Goal: Navigation & Orientation: Find specific page/section

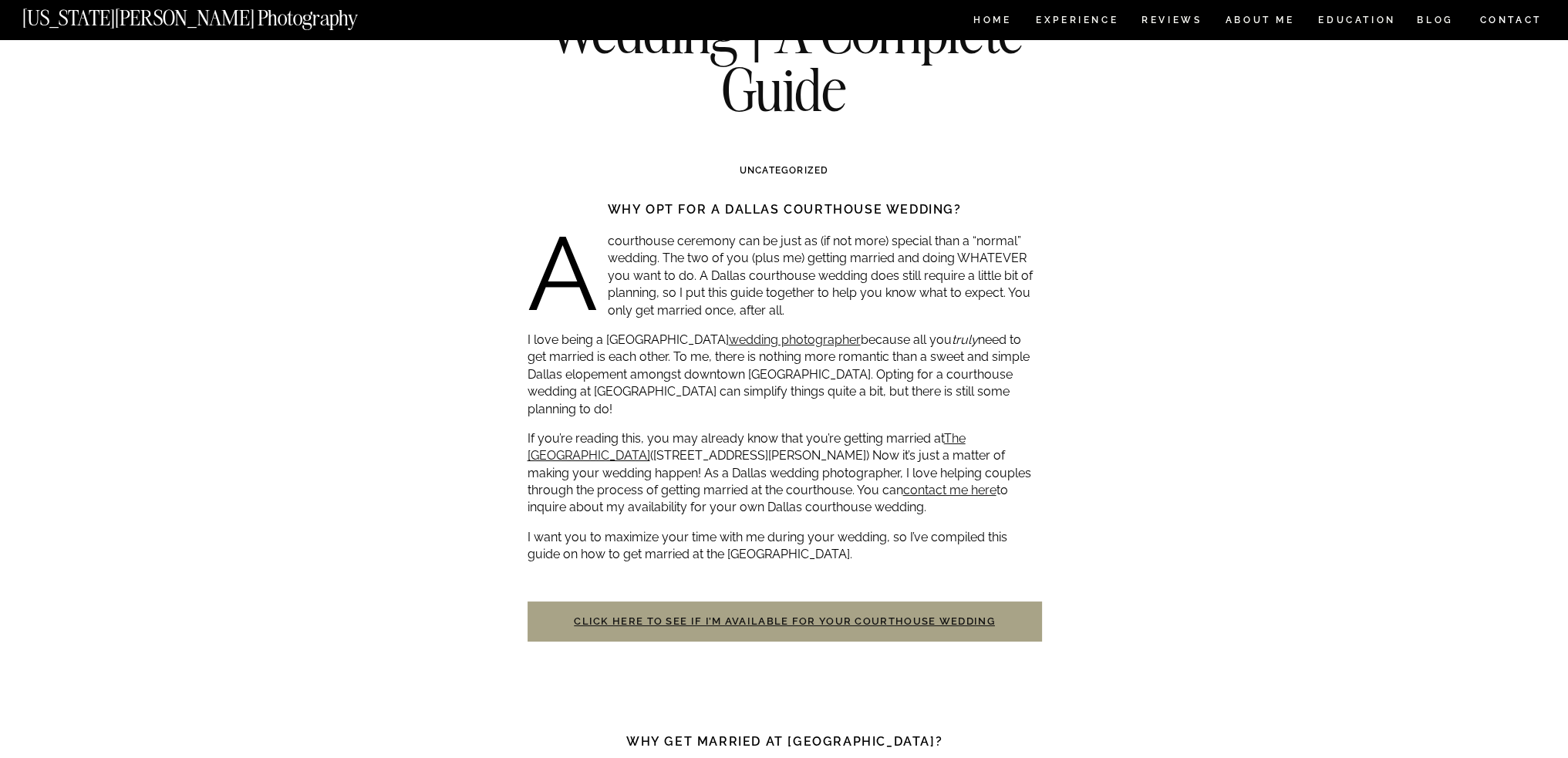
scroll to position [154, 0]
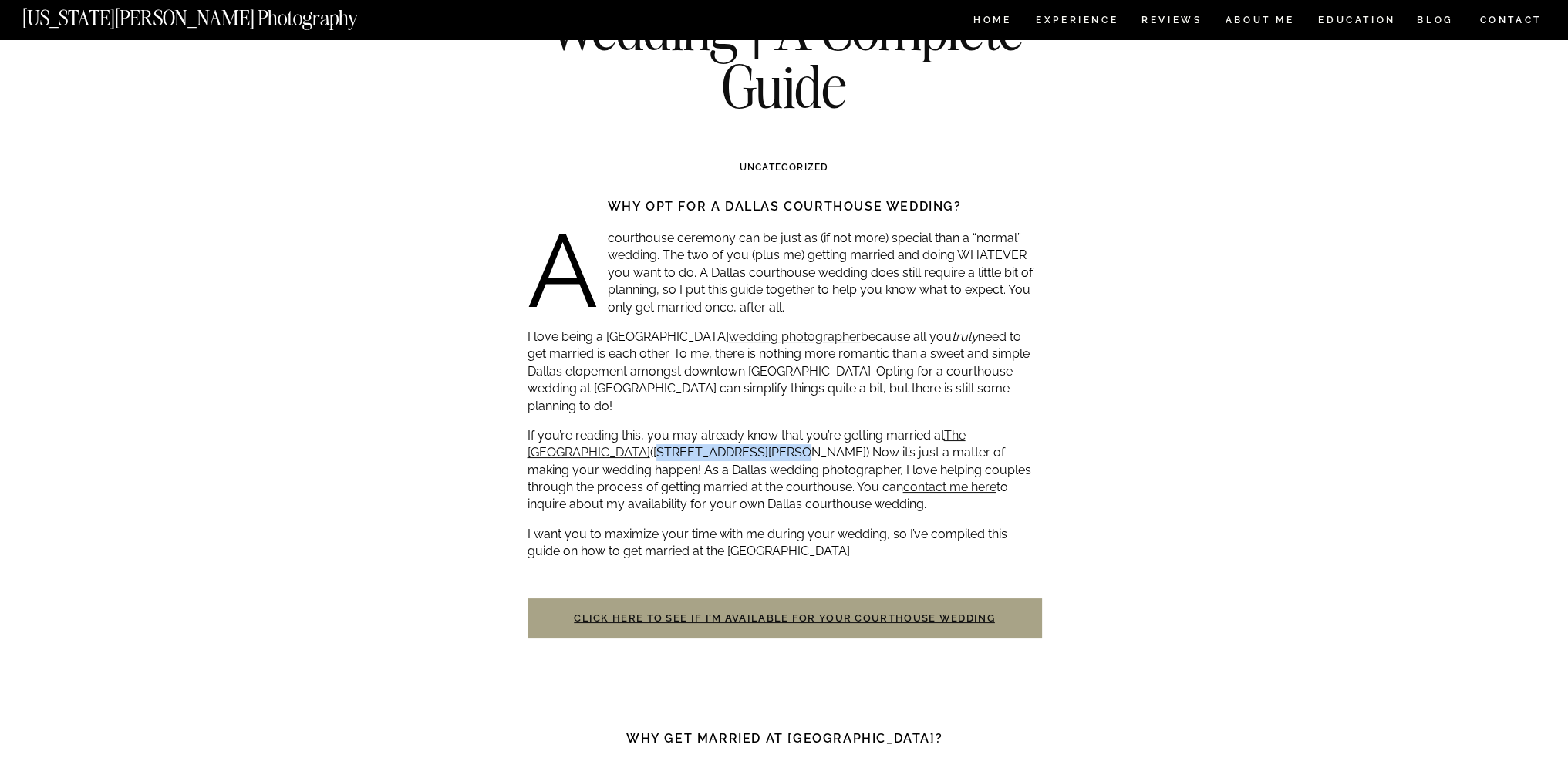
drag, startPoint x: 643, startPoint y: 434, endPoint x: 766, endPoint y: 437, distance: 123.0
click at [766, 437] on p "If you’re reading this, you may already know that you’re getting married at The…" at bounding box center [784, 470] width 514 height 87
copy p "100 E Weatherford St."
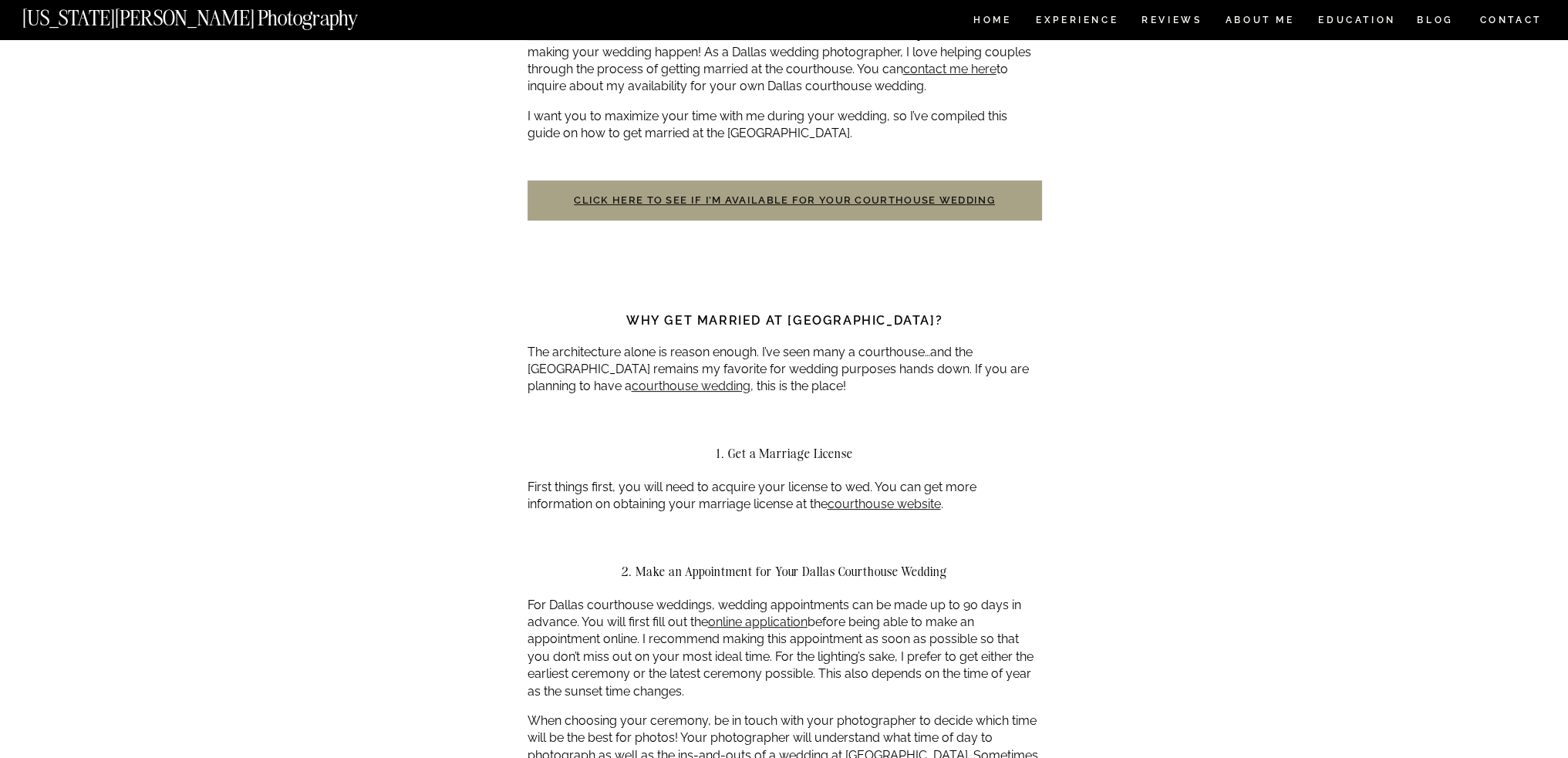
scroll to position [0, 0]
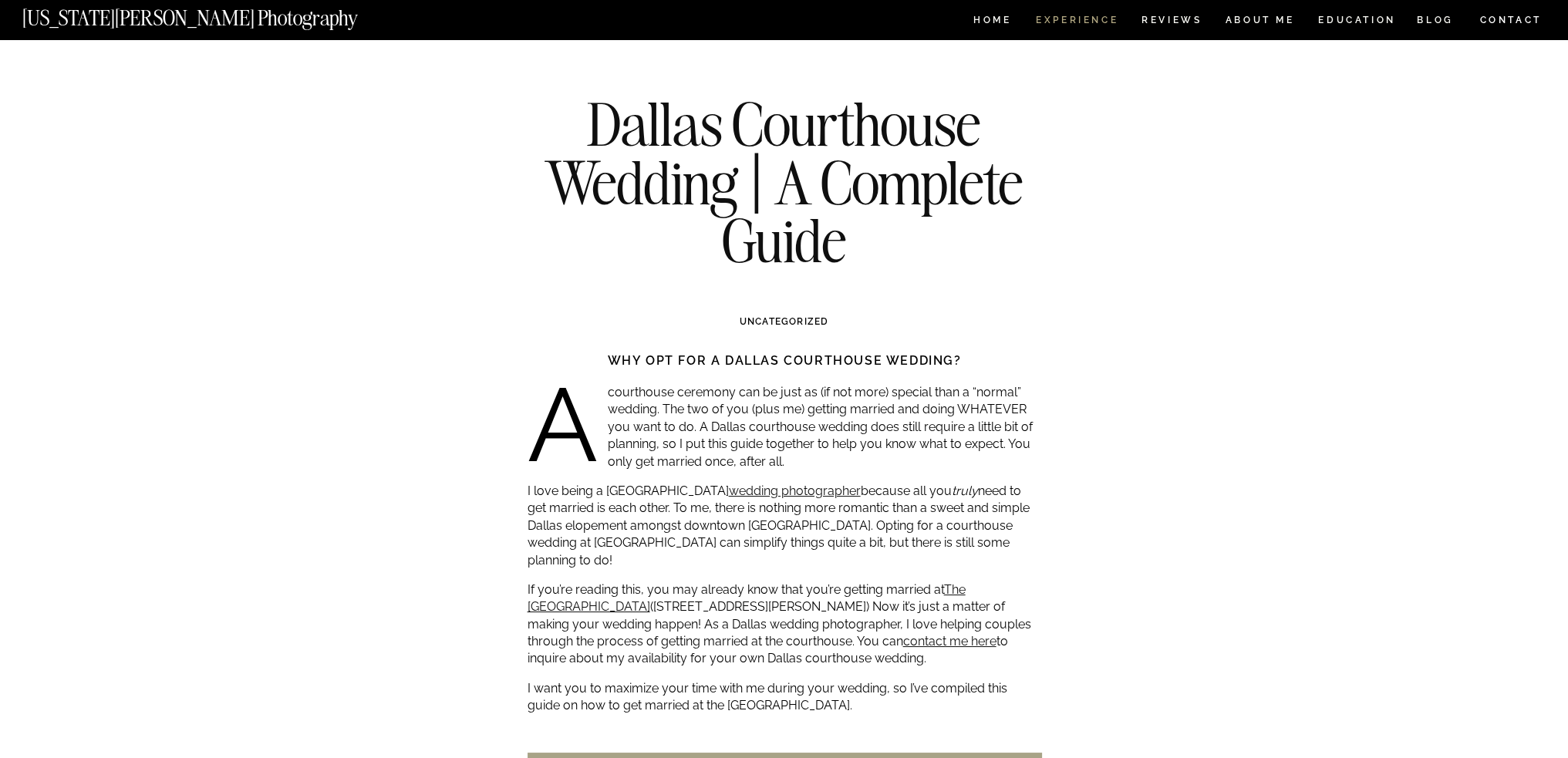
click at [1068, 19] on nav "Experience" at bounding box center [1076, 22] width 81 height 13
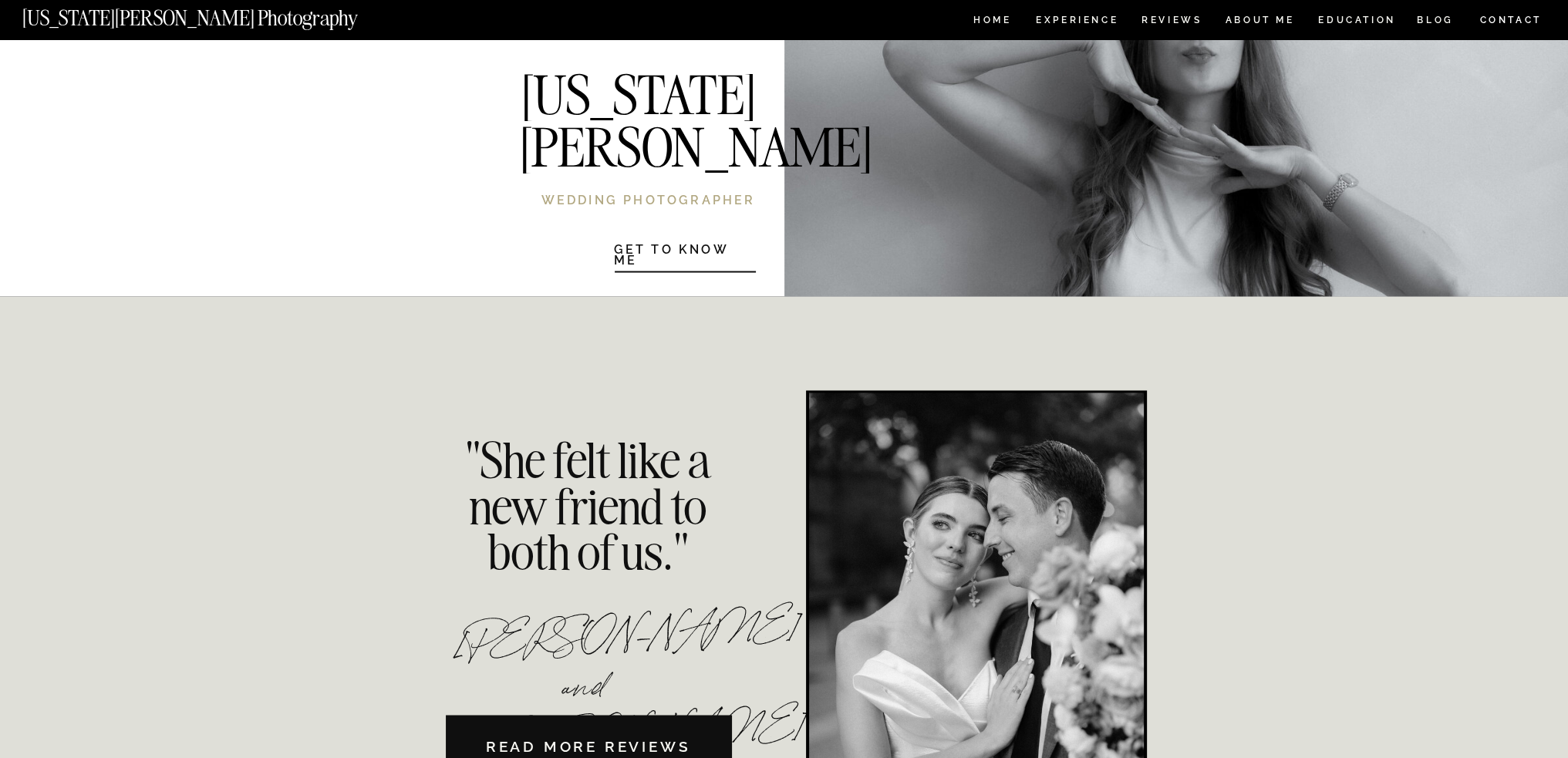
scroll to position [3160, 0]
click at [982, 22] on nav "HOME" at bounding box center [992, 22] width 44 height 13
